Goal: Information Seeking & Learning: Learn about a topic

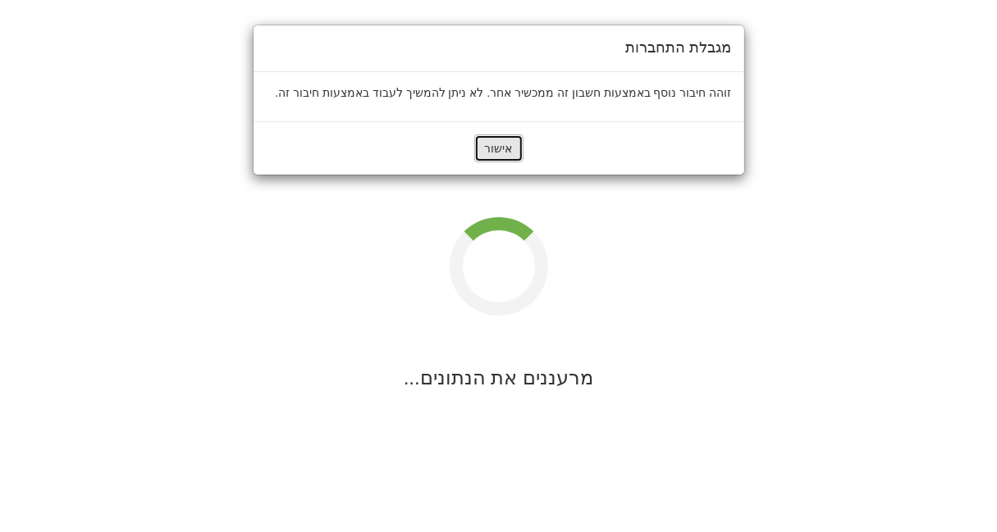
click at [491, 149] on button "אישור" at bounding box center [498, 149] width 49 height 28
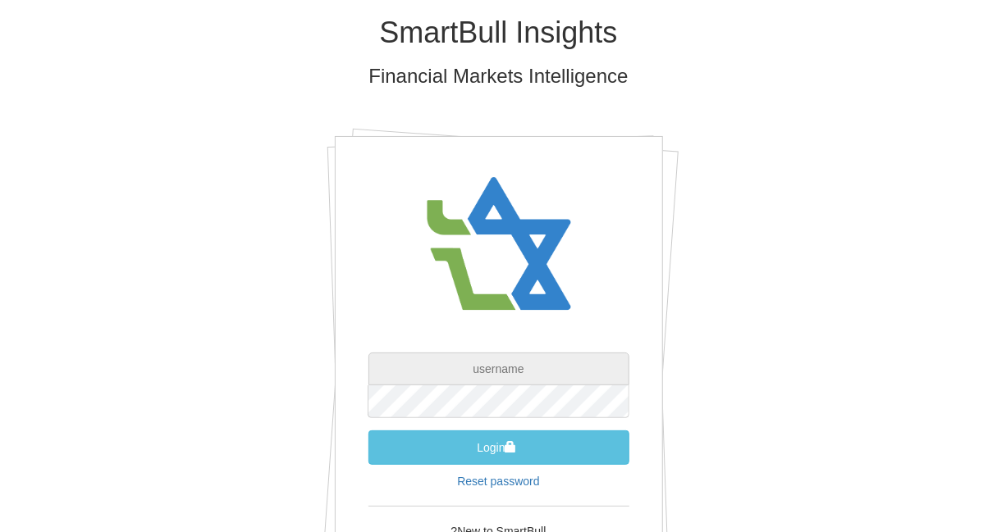
type input "[EMAIL_ADDRESS][DOMAIN_NAME]"
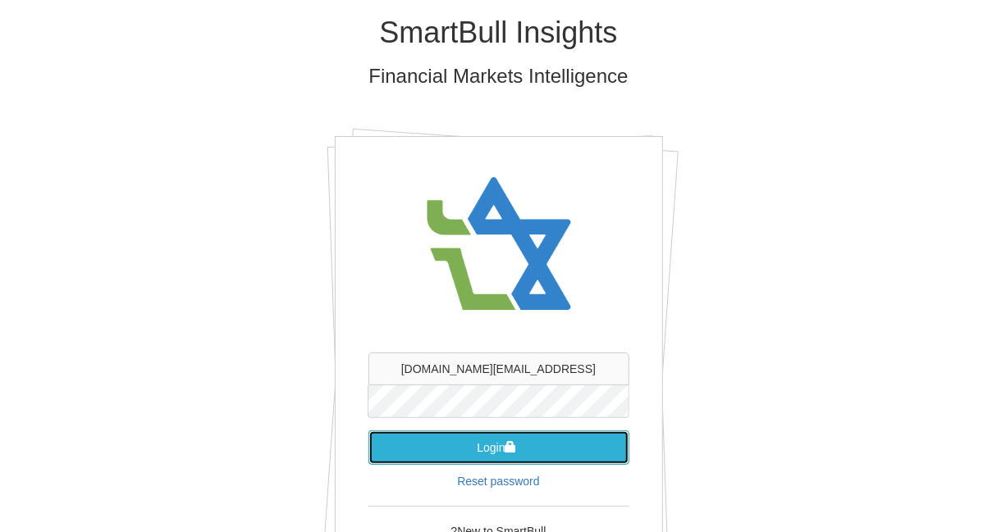
click at [500, 442] on button "Login" at bounding box center [498, 448] width 261 height 34
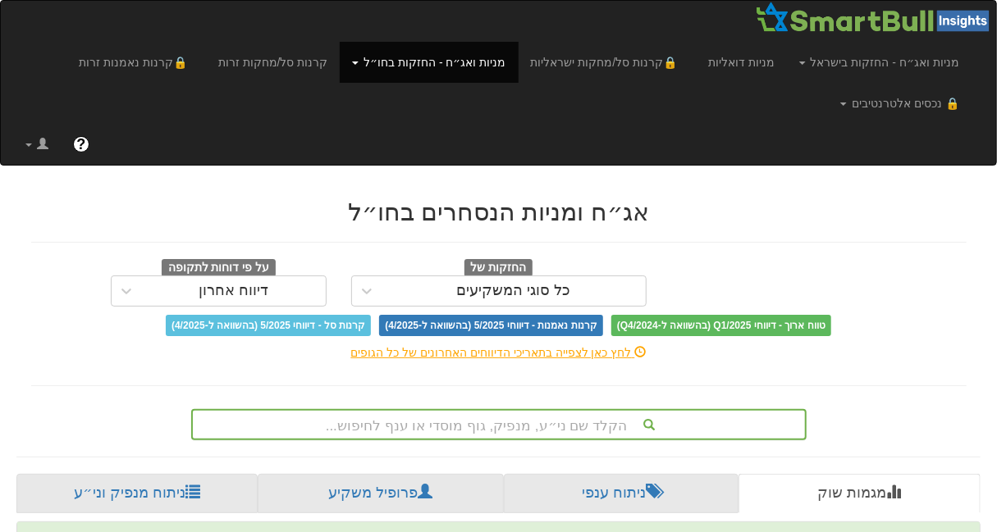
click at [485, 425] on div "הקלד שם ני״ע, מנפיק, גוף מוסדי או ענף לחיפוש..." at bounding box center [499, 425] width 612 height 28
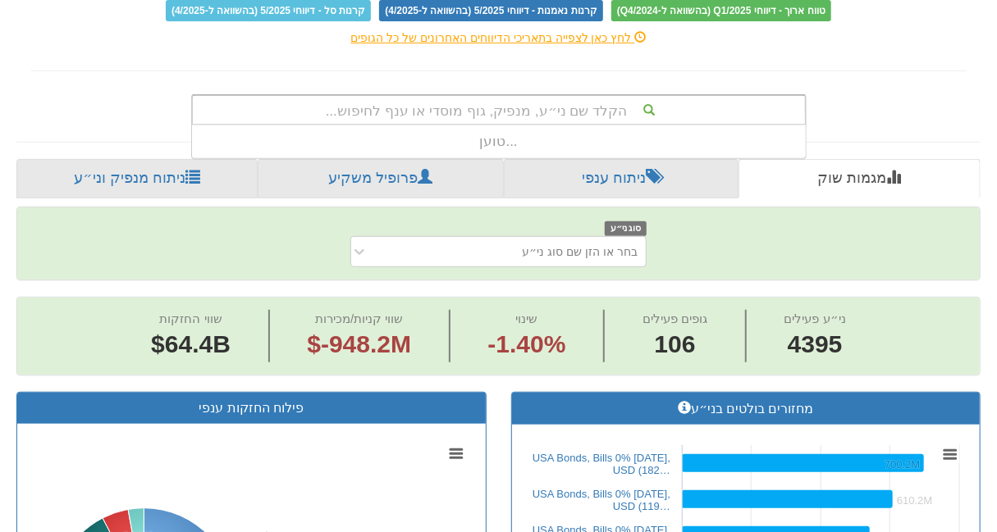
scroll to position [0, 15796]
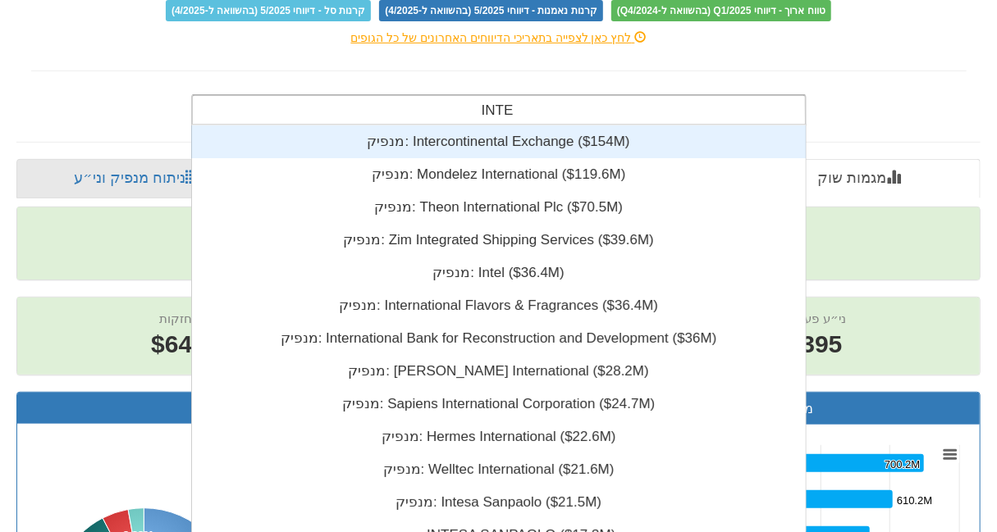
type input "INTEL"
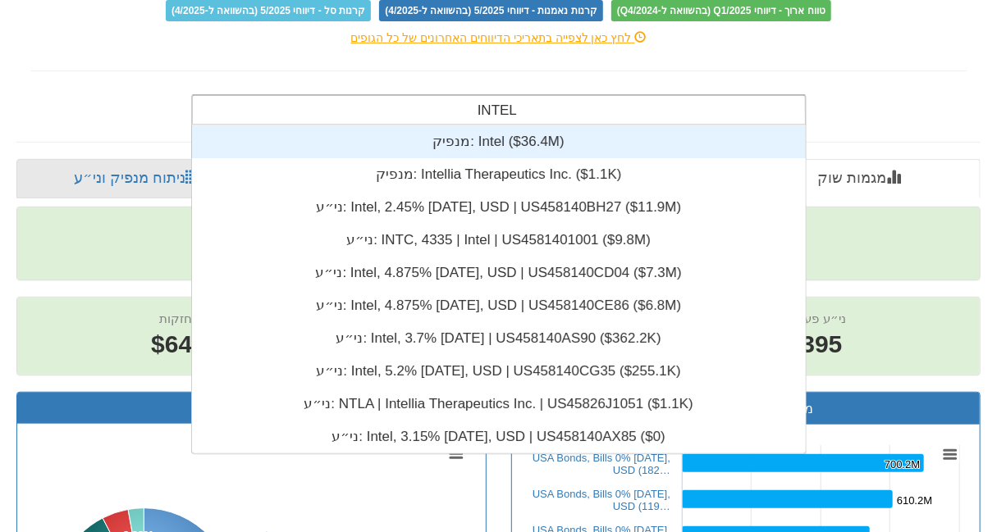
click at [509, 144] on div "מנפיק: ‎Intel ‎($36.4M)‏" at bounding box center [498, 142] width 614 height 33
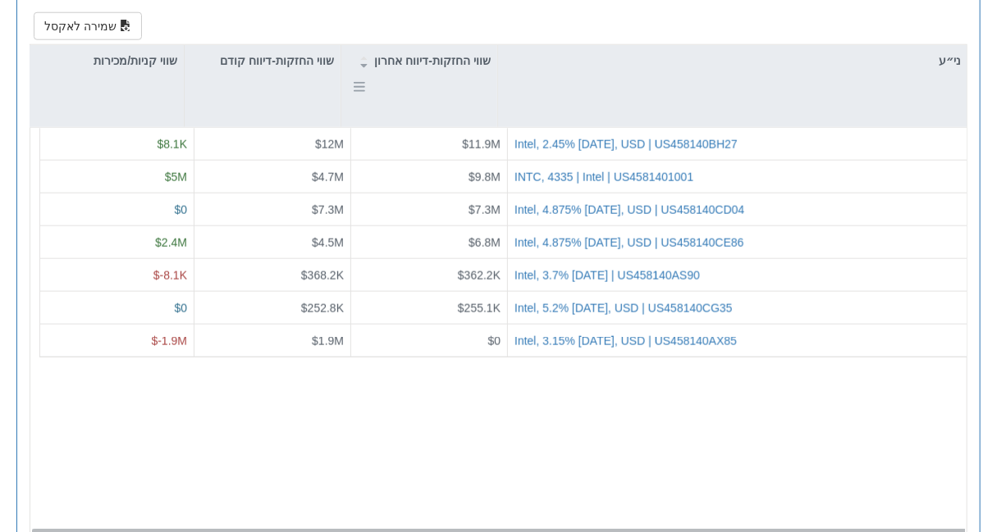
scroll to position [709, 0]
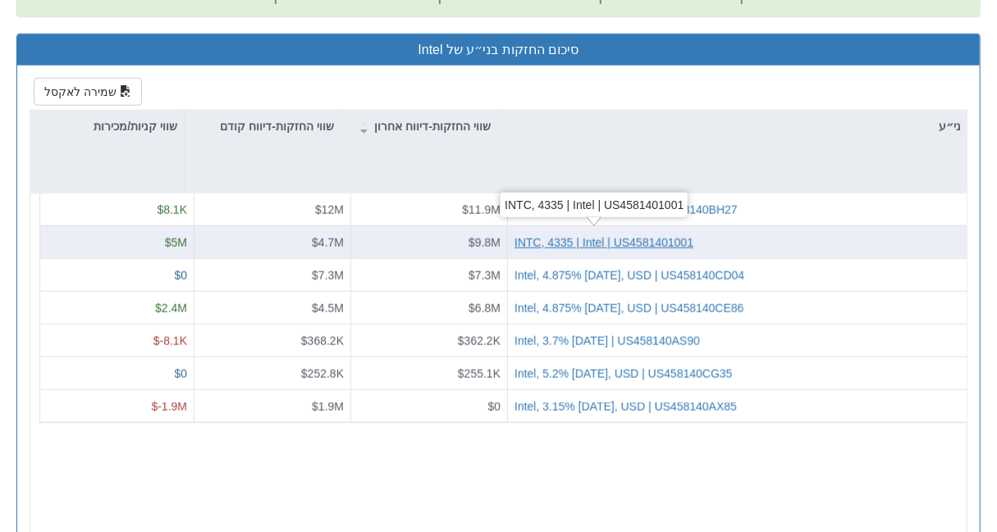
click at [554, 236] on div "INTC, 4335 | Intel | US4581401001" at bounding box center [603, 243] width 179 height 16
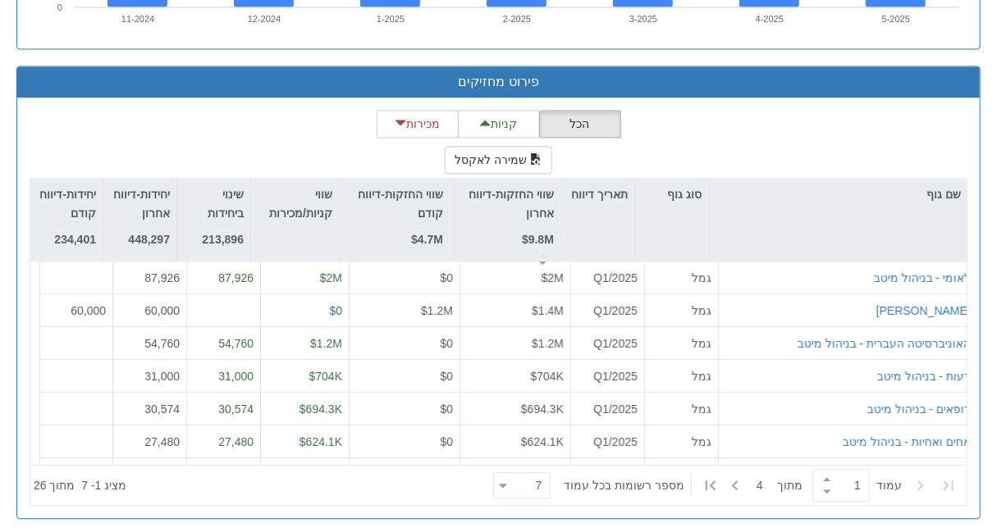
scroll to position [1064, 0]
